Goal: Complete application form

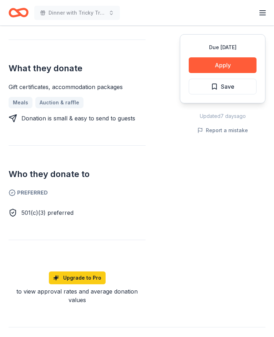
scroll to position [275, 0]
click at [228, 60] on button "Apply" at bounding box center [223, 65] width 68 height 16
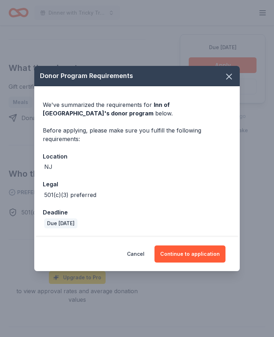
click at [200, 263] on button "Continue to application" at bounding box center [189, 254] width 71 height 17
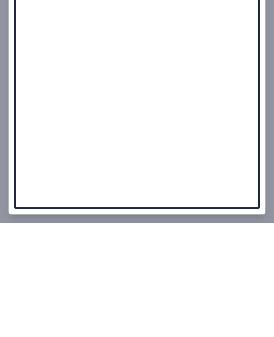
scroll to position [473, 0]
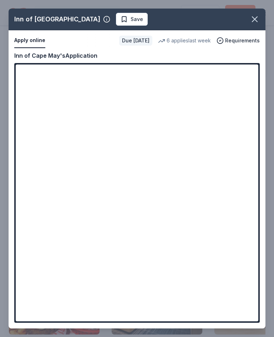
click at [258, 22] on icon "button" at bounding box center [255, 19] width 10 height 10
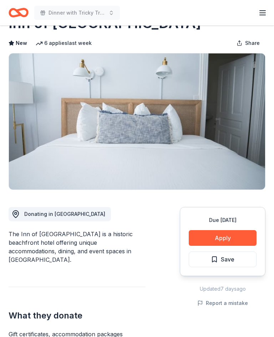
scroll to position [0, 0]
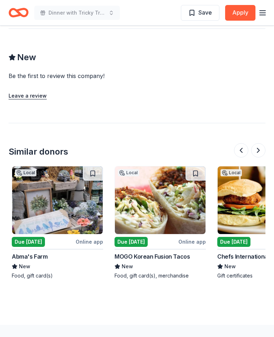
scroll to position [0, 302]
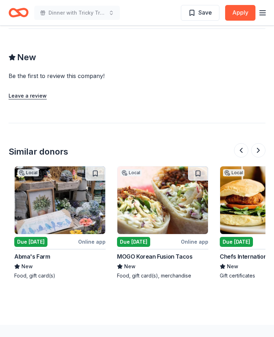
click at [60, 200] on img at bounding box center [60, 201] width 91 height 68
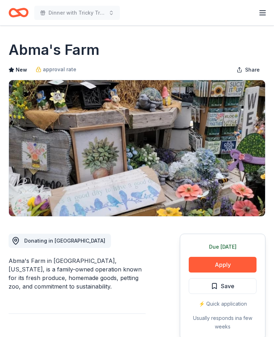
click at [227, 265] on button "Apply" at bounding box center [223, 265] width 68 height 16
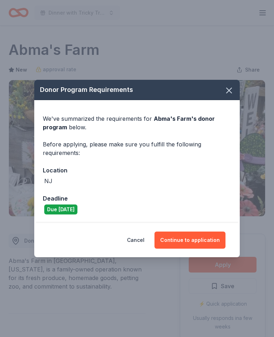
click at [200, 240] on button "Continue to application" at bounding box center [189, 240] width 71 height 17
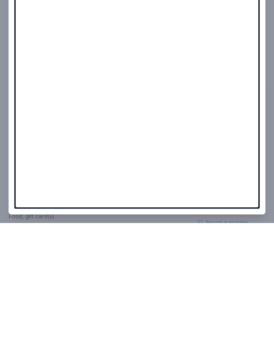
scroll to position [145, 0]
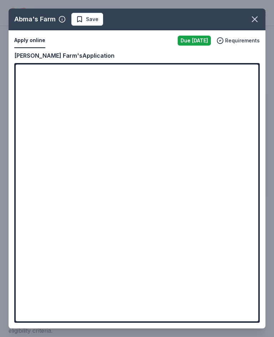
click at [257, 14] on button "button" at bounding box center [255, 19] width 16 height 16
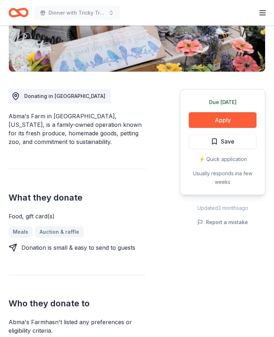
scroll to position [0, 0]
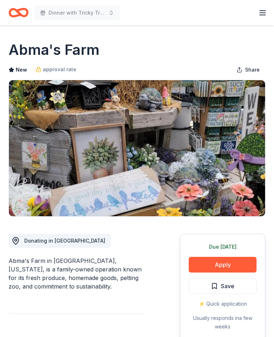
click at [224, 261] on button "Apply" at bounding box center [223, 265] width 68 height 16
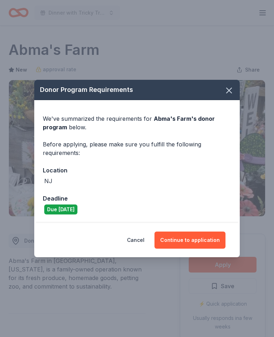
click at [200, 241] on button "Continue to application" at bounding box center [189, 240] width 71 height 17
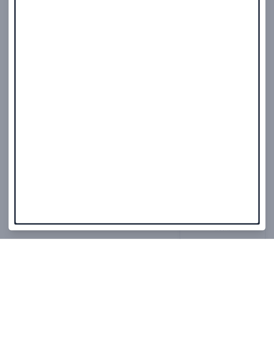
scroll to position [98, 0]
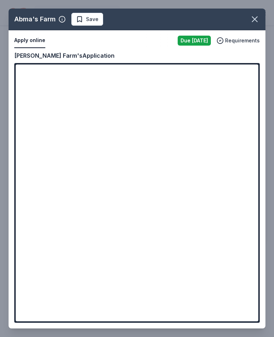
click at [256, 20] on icon "button" at bounding box center [255, 19] width 10 height 10
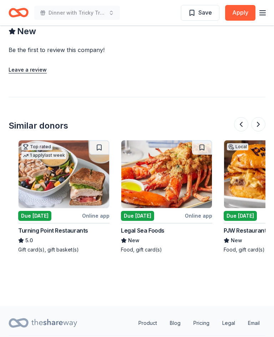
scroll to position [0, 93]
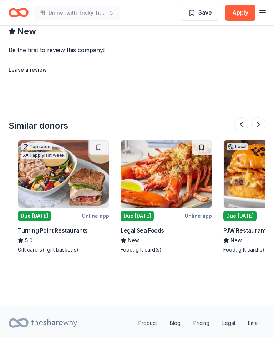
click at [177, 172] on img at bounding box center [166, 175] width 91 height 68
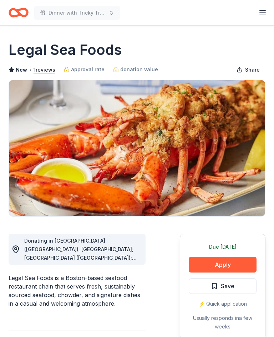
click at [226, 264] on button "Apply" at bounding box center [223, 265] width 68 height 16
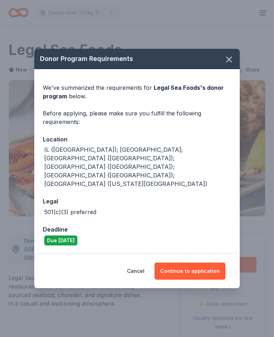
click at [198, 263] on button "Continue to application" at bounding box center [189, 271] width 71 height 17
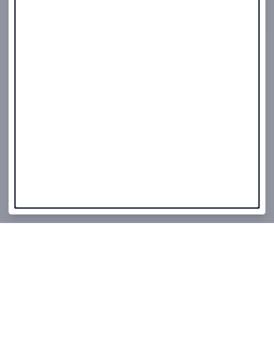
scroll to position [432, 0]
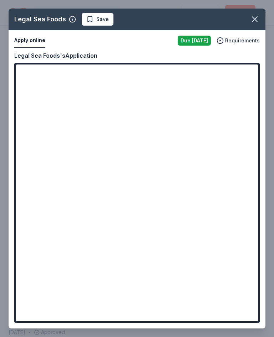
click at [256, 18] on icon "button" at bounding box center [254, 19] width 5 height 5
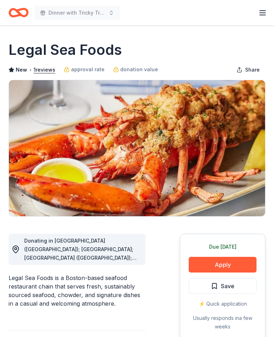
click at [254, 22] on icon "button" at bounding box center [249, 27] width 10 height 10
